Goal: Transaction & Acquisition: Book appointment/travel/reservation

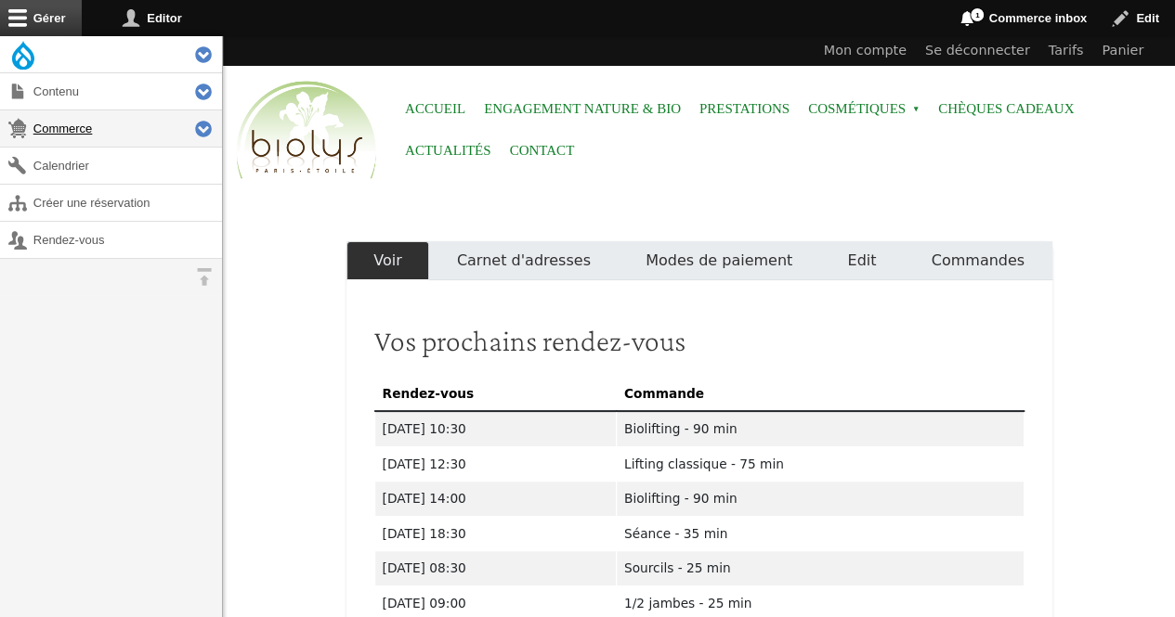
click at [70, 132] on link "Commerce" at bounding box center [111, 128] width 222 height 36
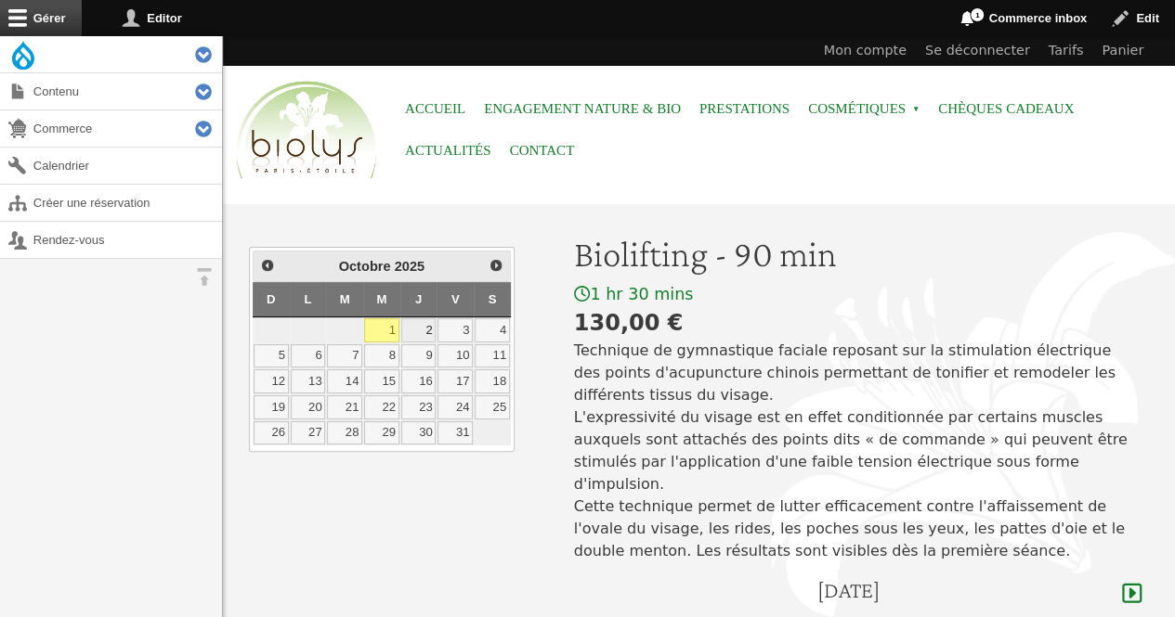
click at [432, 319] on link "2" at bounding box center [418, 330] width 35 height 24
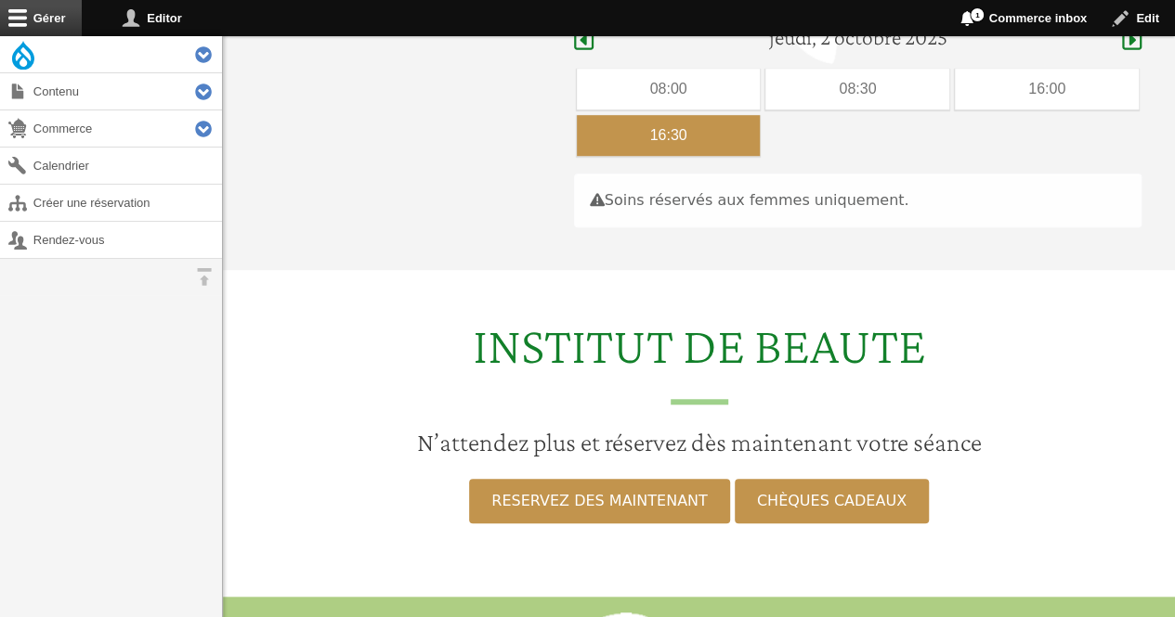
scroll to position [554, 0]
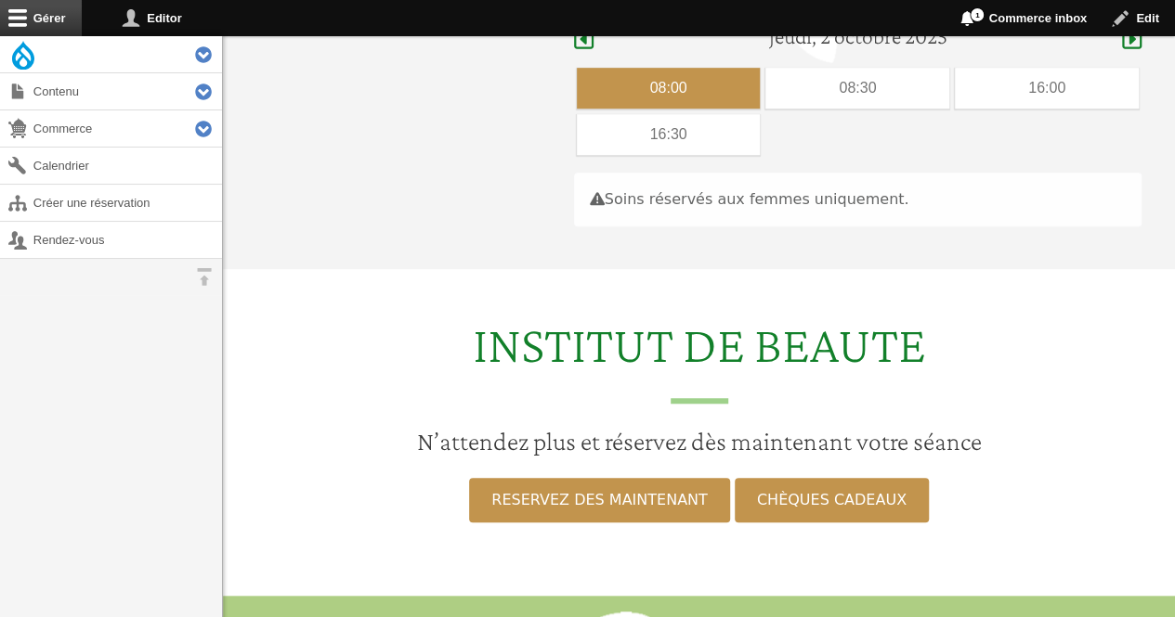
click at [675, 68] on div "08:00" at bounding box center [669, 88] width 184 height 41
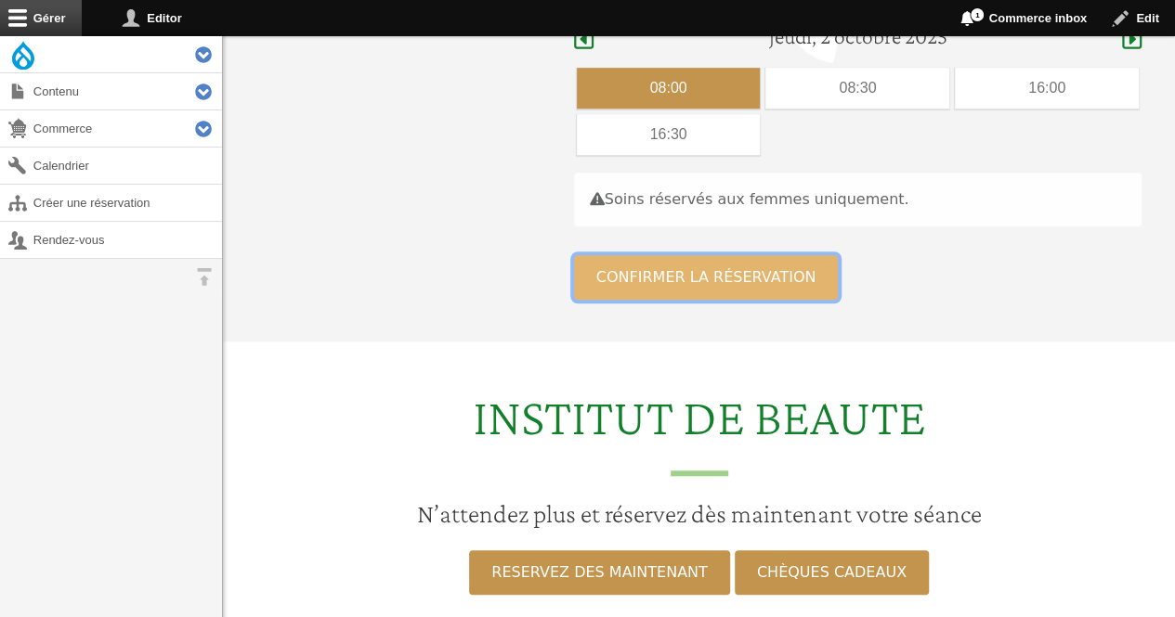
click at [661, 255] on button "Confirmer la réservation" at bounding box center [706, 277] width 265 height 45
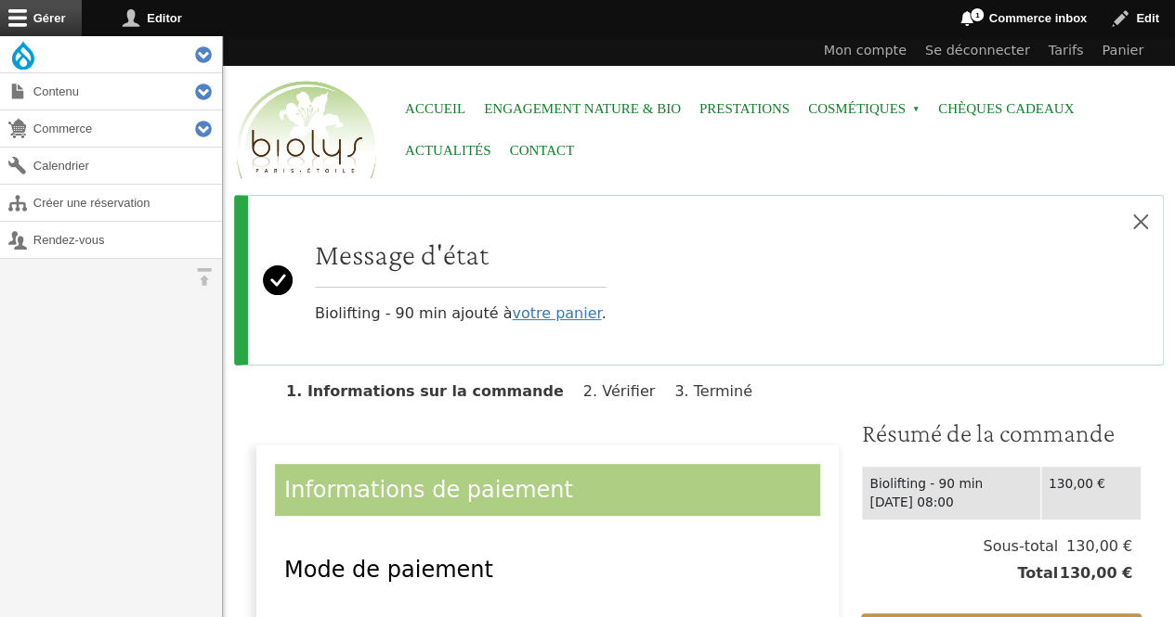
scroll to position [336, 0]
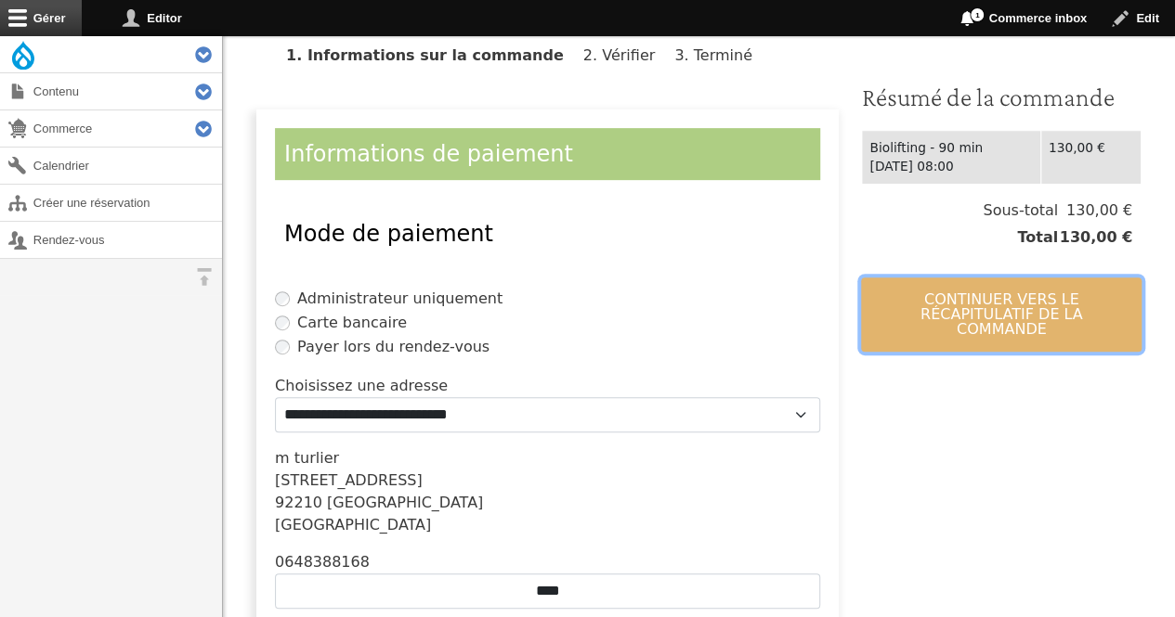
click at [1020, 291] on button "Continuer vers le récapitulatif de la commande" at bounding box center [1001, 315] width 280 height 74
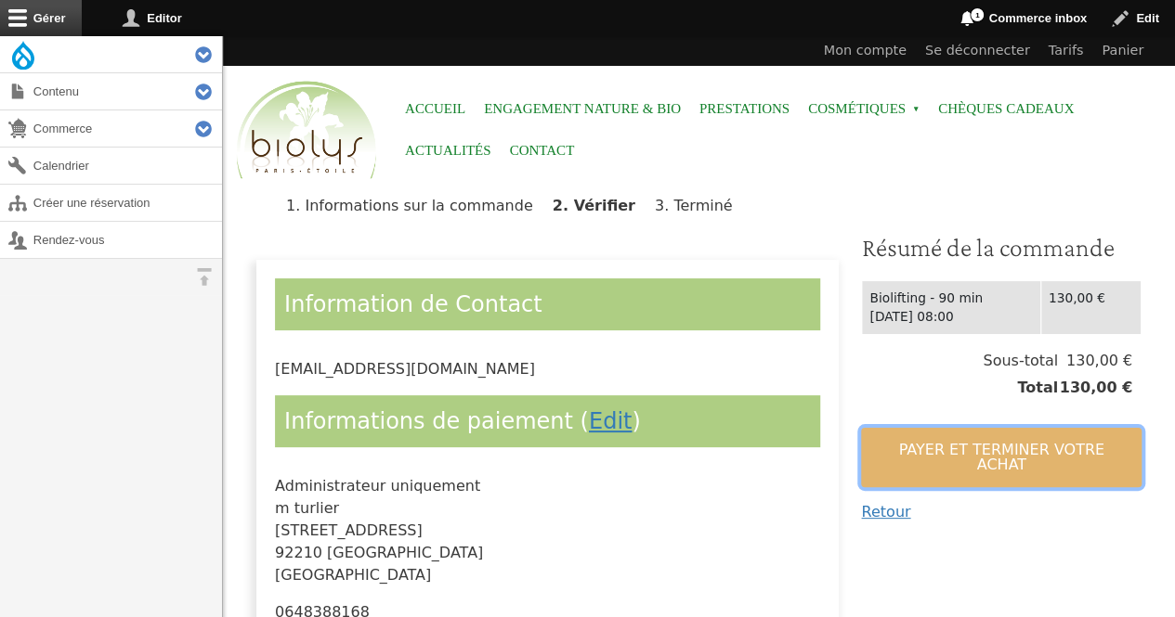
click at [936, 439] on button "Payer et terminer votre achat" at bounding box center [1001, 457] width 280 height 59
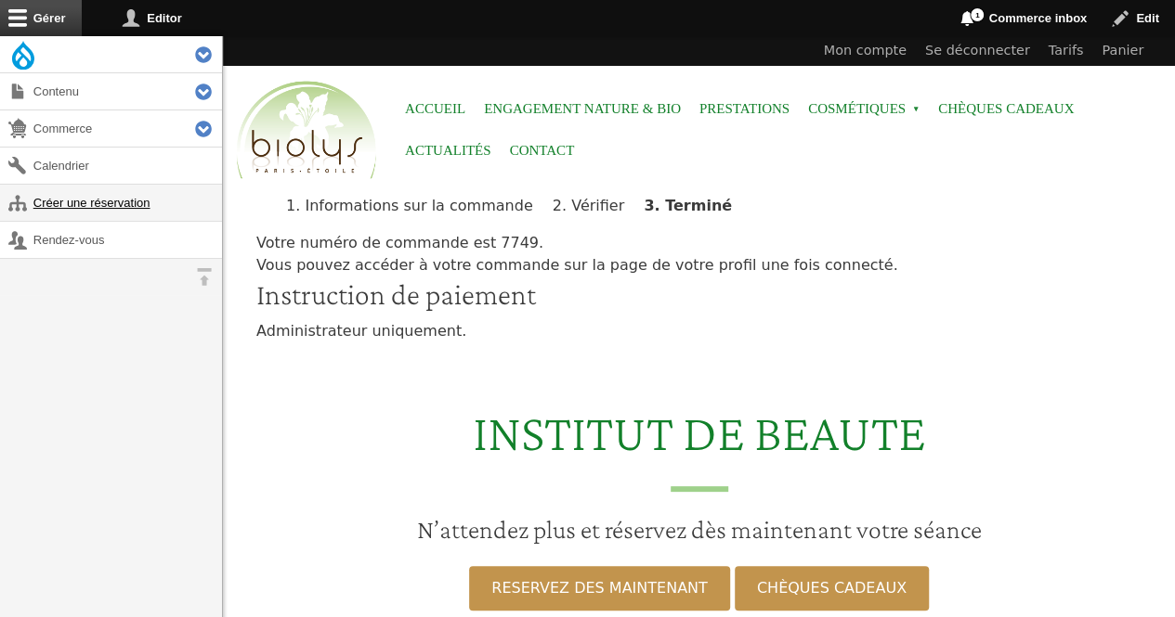
click at [92, 192] on link "Créer une réservation" at bounding box center [111, 203] width 222 height 36
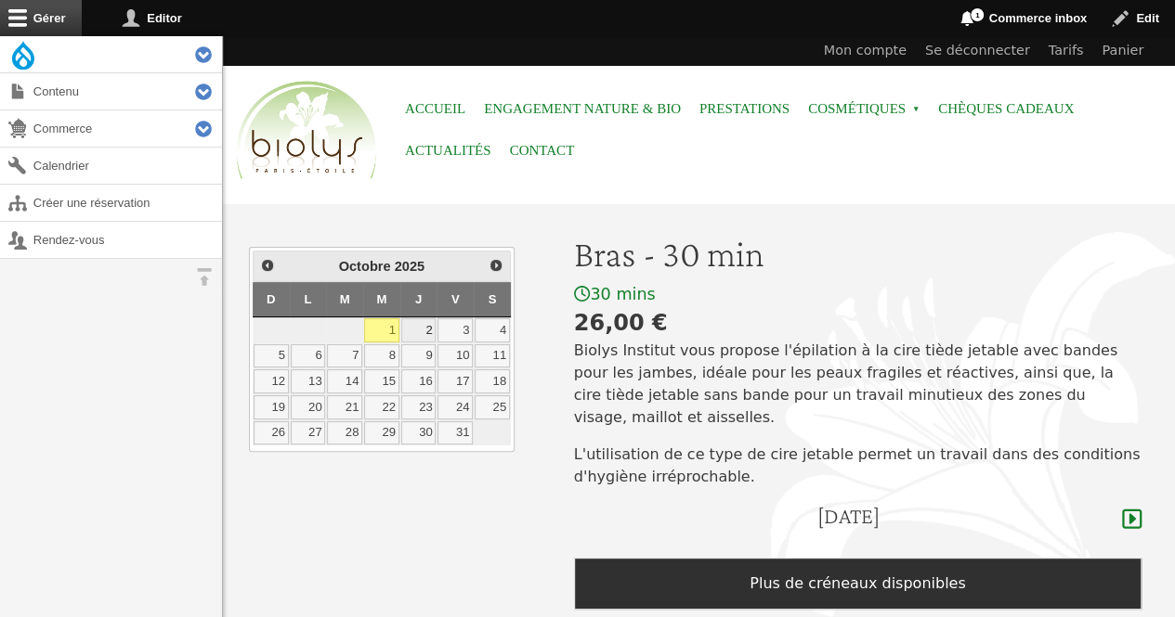
click at [419, 328] on link "2" at bounding box center [418, 330] width 35 height 24
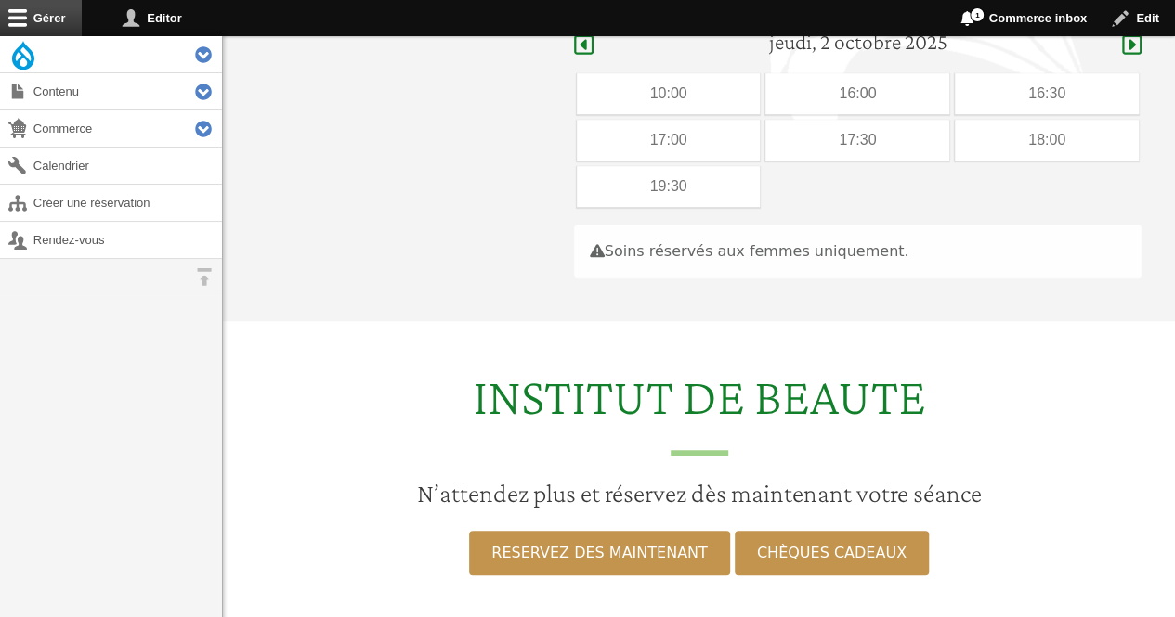
scroll to position [480, 0]
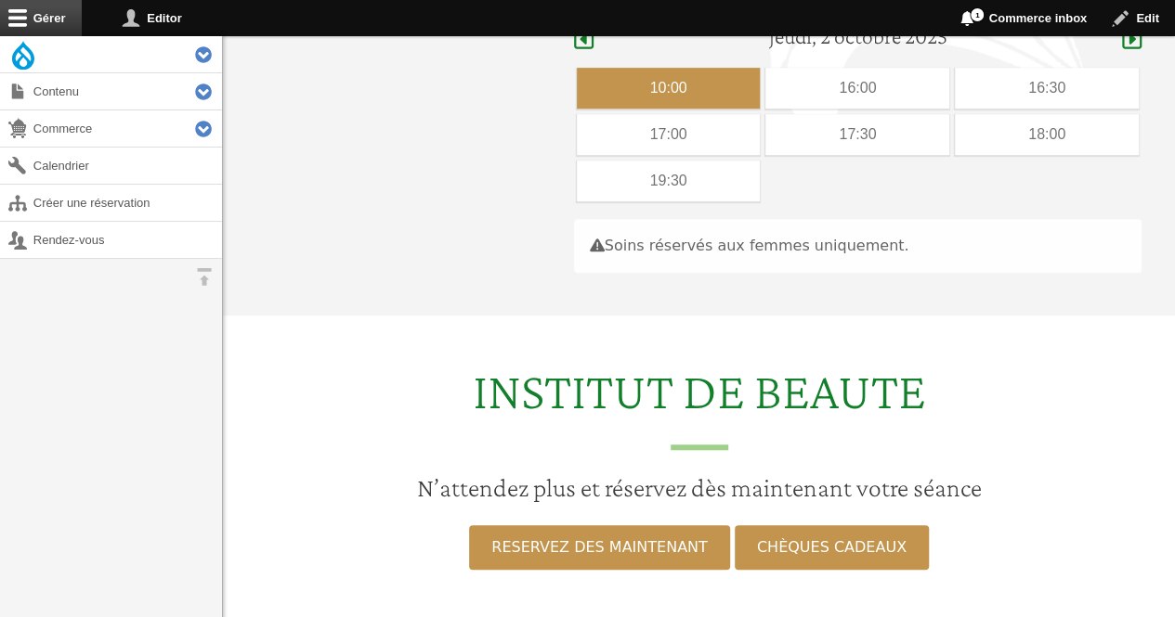
click at [644, 68] on div "10:00" at bounding box center [669, 88] width 184 height 41
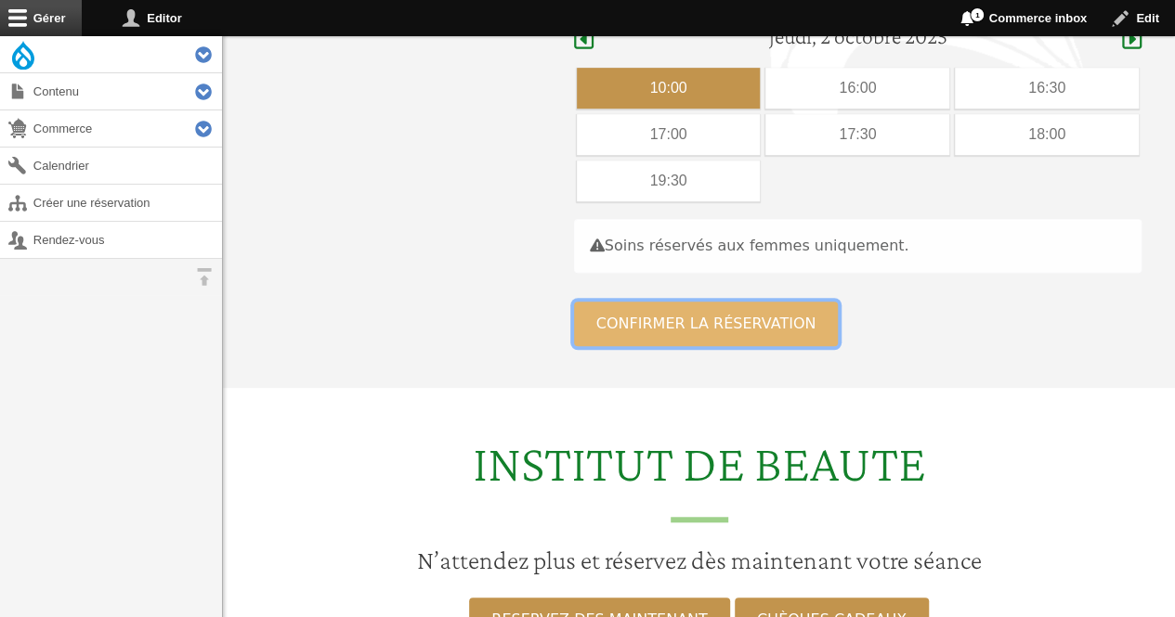
click at [663, 302] on button "Confirmer la réservation" at bounding box center [706, 324] width 265 height 45
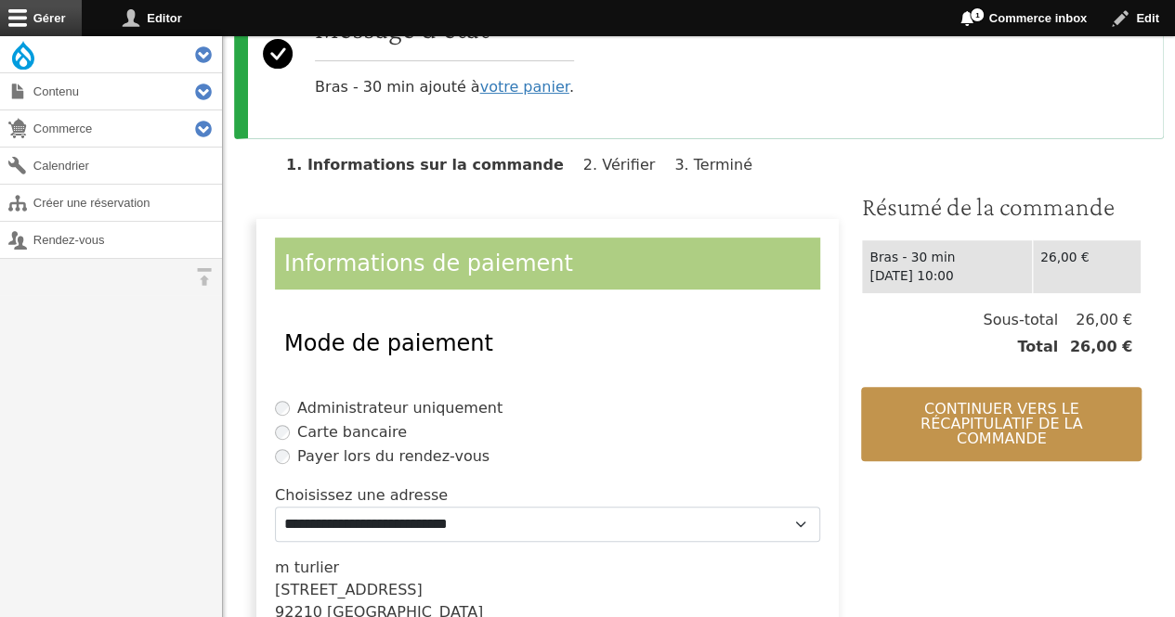
scroll to position [254, 0]
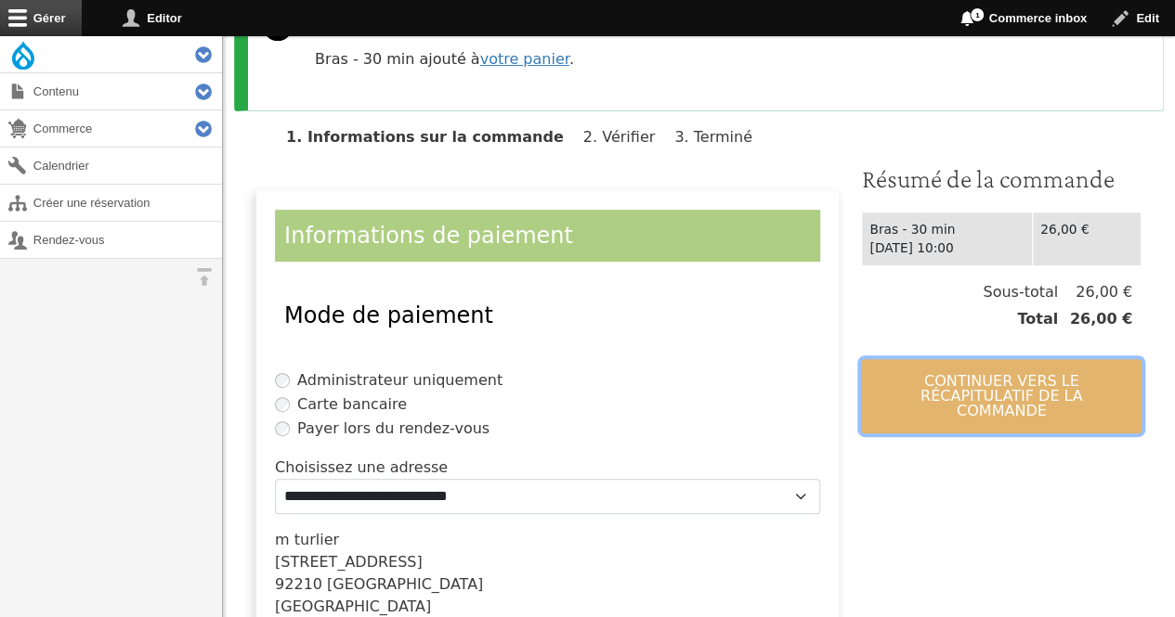
click at [1023, 373] on button "Continuer vers le récapitulatif de la commande" at bounding box center [1001, 396] width 280 height 74
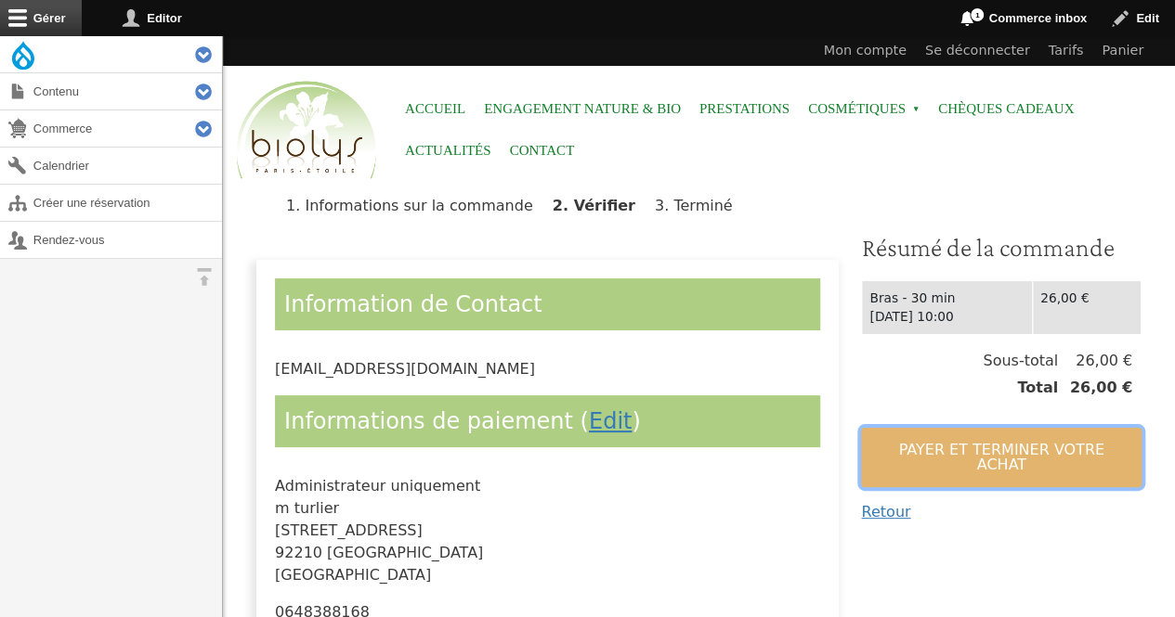
click at [1010, 448] on button "Payer et terminer votre achat" at bounding box center [1001, 457] width 280 height 59
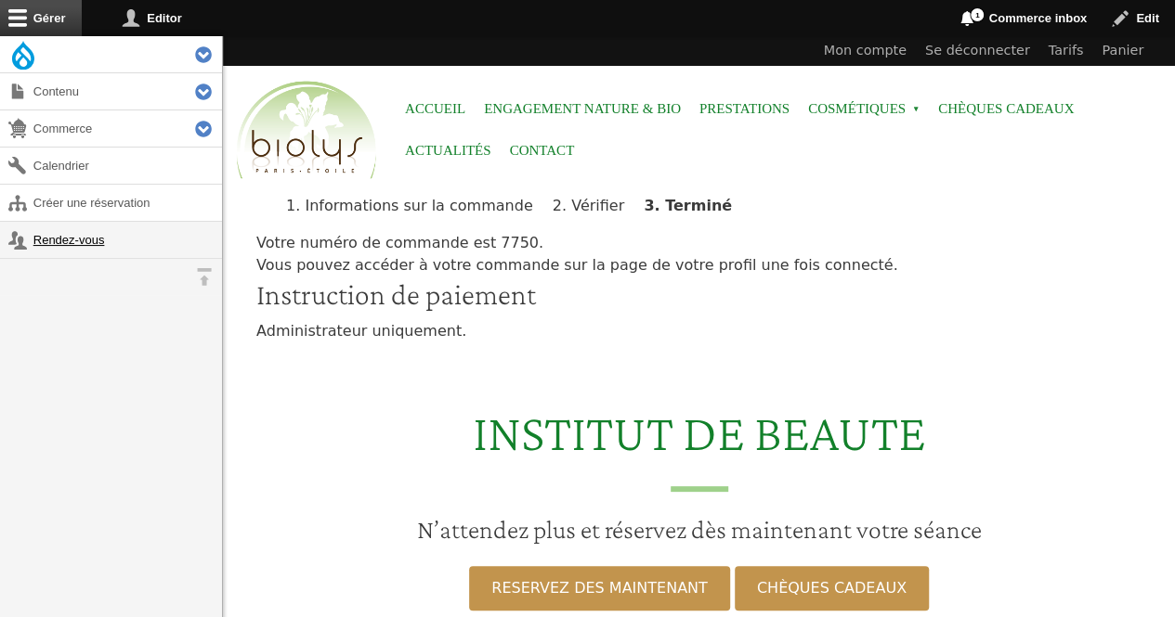
click at [87, 244] on link "Rendez-vous" at bounding box center [111, 240] width 222 height 36
